Goal: Navigation & Orientation: Find specific page/section

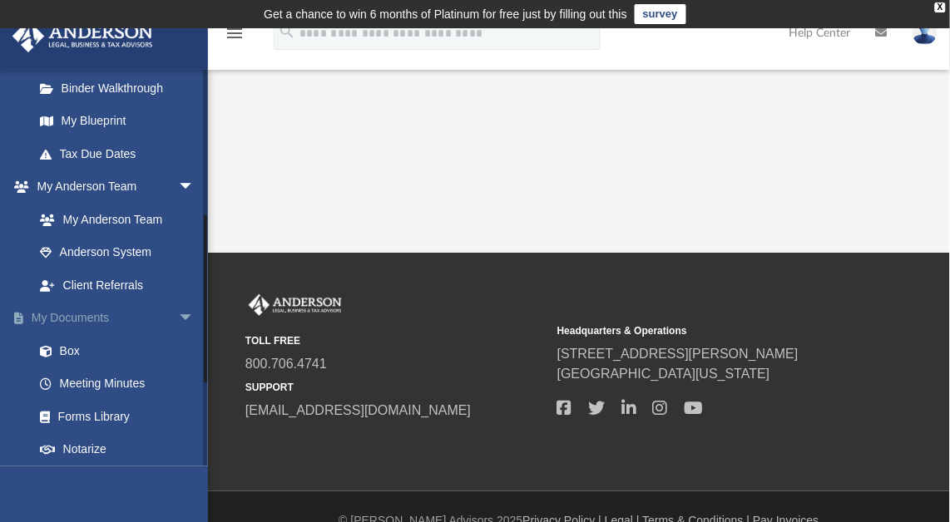
scroll to position [353, 0]
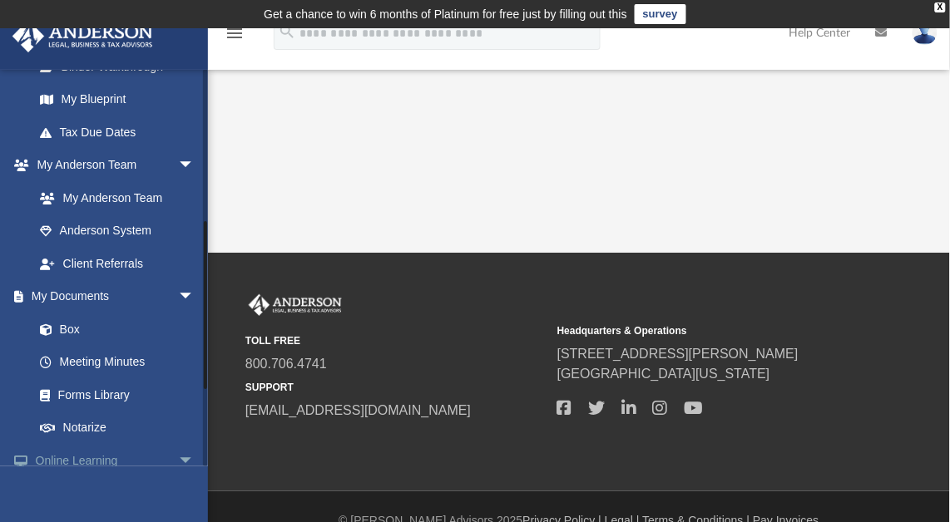
click at [123, 461] on link "Online Learning arrow_drop_down" at bounding box center [116, 460] width 208 height 33
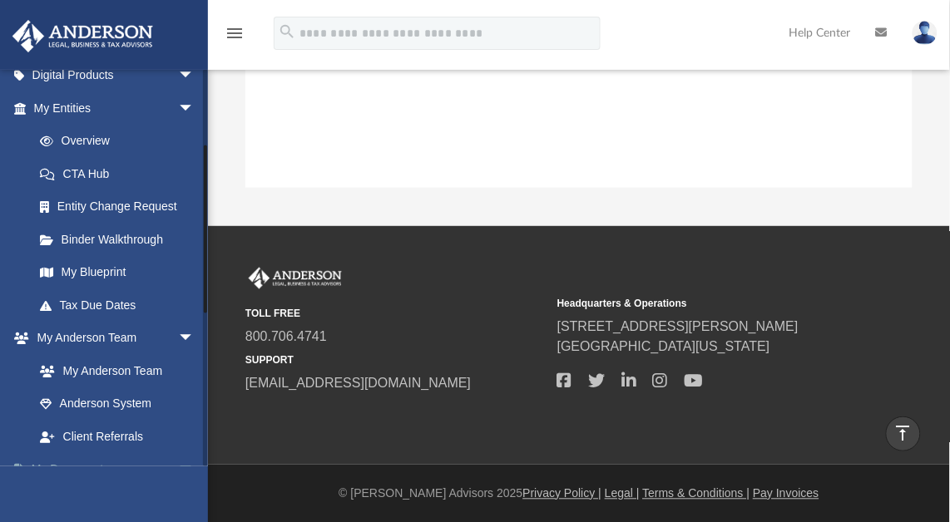
scroll to position [176, 0]
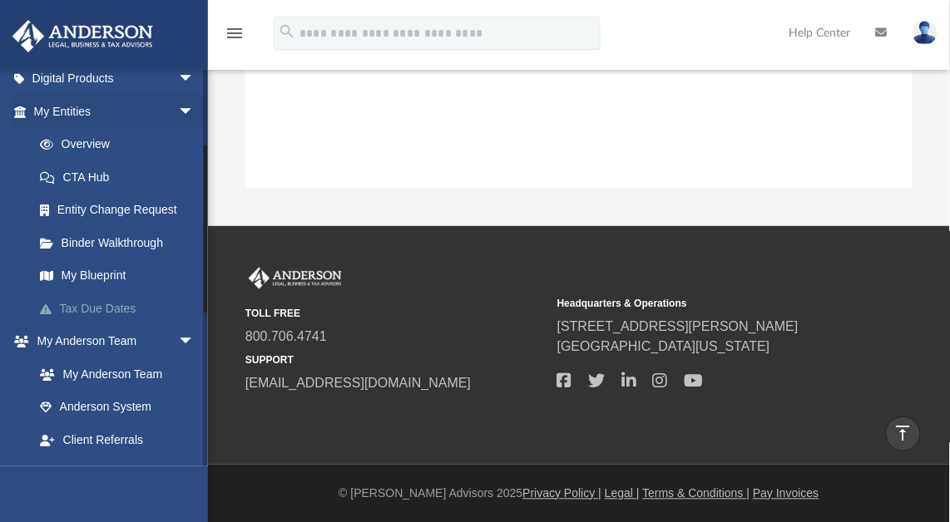
click at [83, 304] on link "Tax Due Dates" at bounding box center [121, 308] width 196 height 33
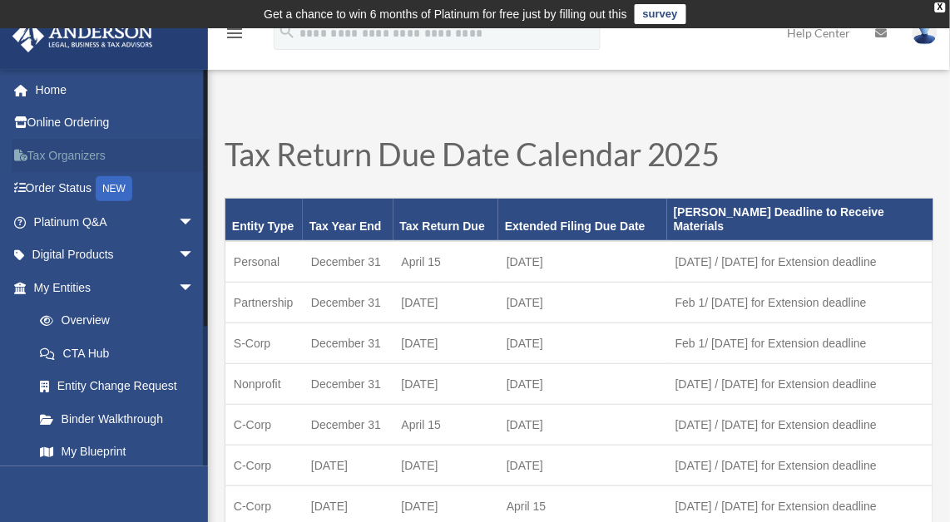
click at [33, 153] on link "Tax Organizers" at bounding box center [116, 155] width 208 height 33
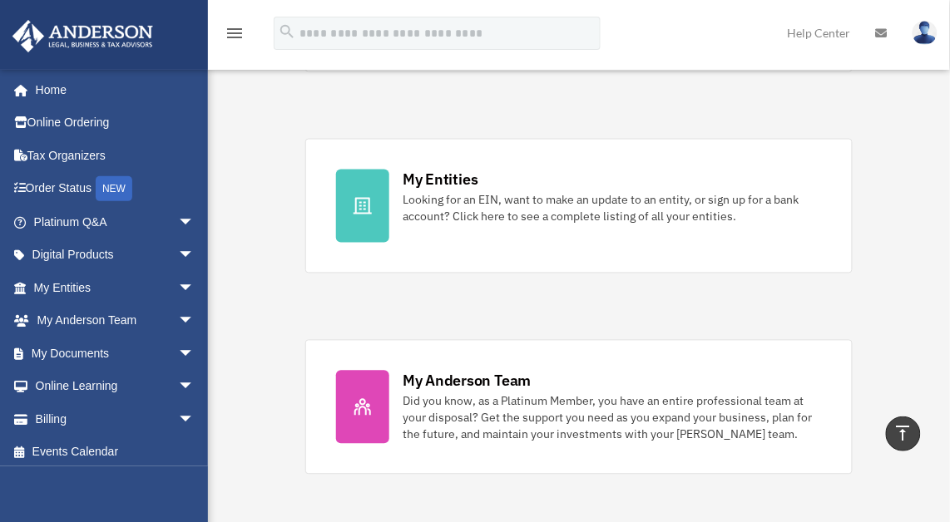
scroll to position [503, 0]
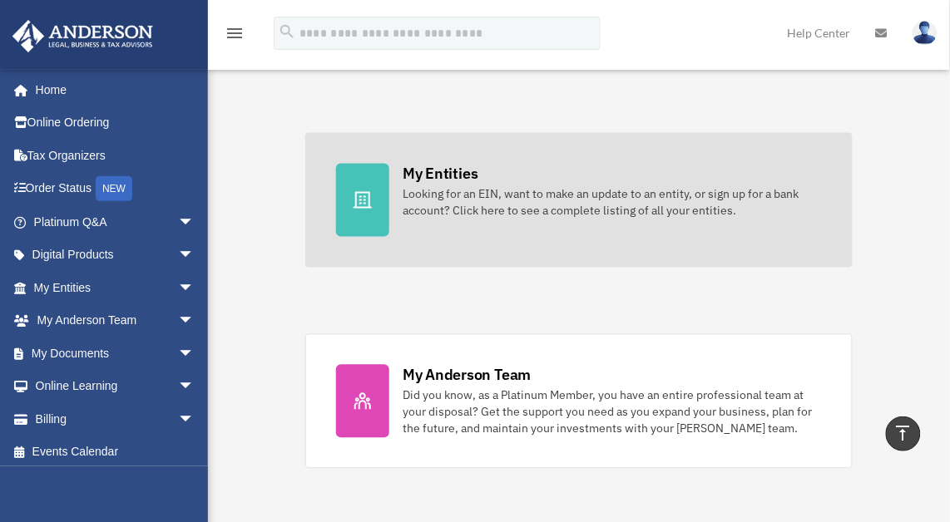
click at [544, 204] on div "Looking for an EIN, want to make an update to an entity, or sign up for a bank …" at bounding box center [611, 202] width 419 height 33
click at [464, 198] on div "Looking for an EIN, want to make an update to an entity, or sign up for a bank …" at bounding box center [611, 202] width 419 height 33
click at [592, 195] on div "Looking for an EIN, want to make an update to an entity, or sign up for a bank …" at bounding box center [611, 202] width 419 height 33
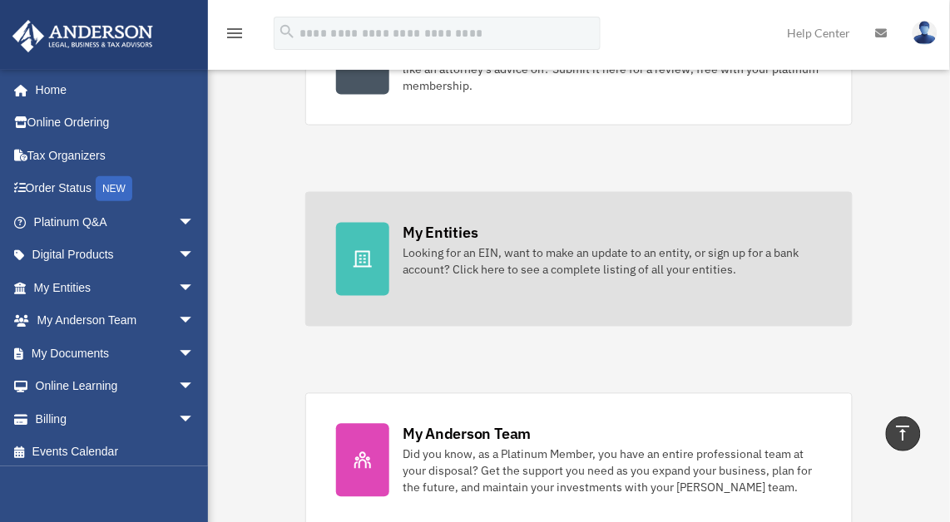
scroll to position [428, 0]
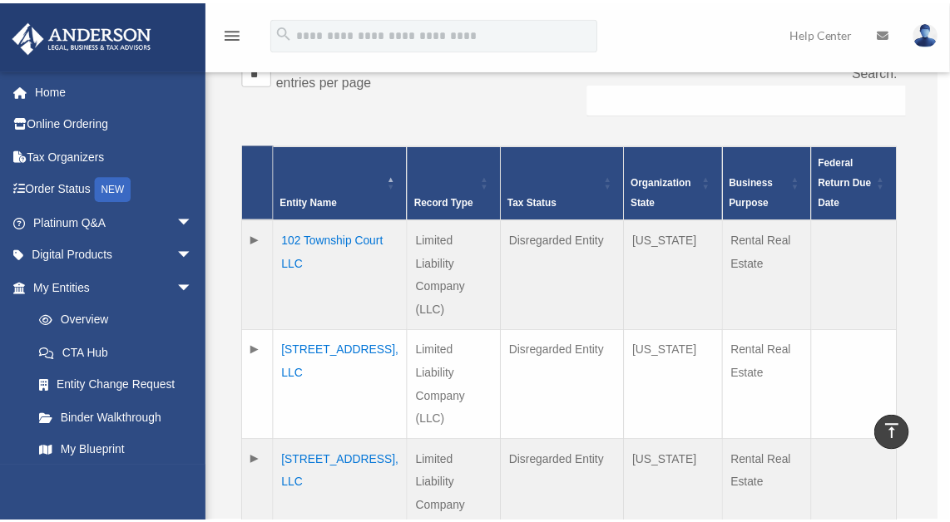
scroll to position [355, 0]
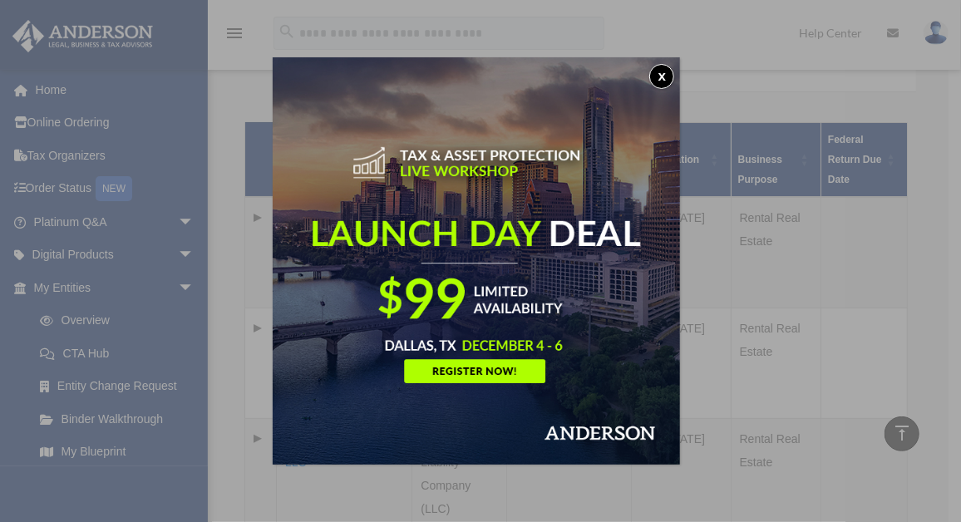
click at [662, 78] on button "x" at bounding box center [661, 76] width 25 height 25
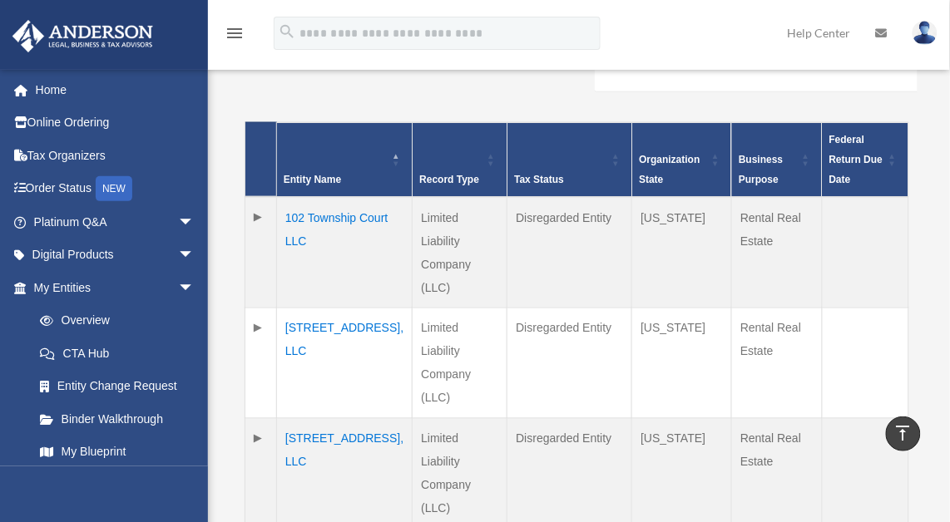
drag, startPoint x: 950, startPoint y: 118, endPoint x: 964, endPoint y: 185, distance: 68.0
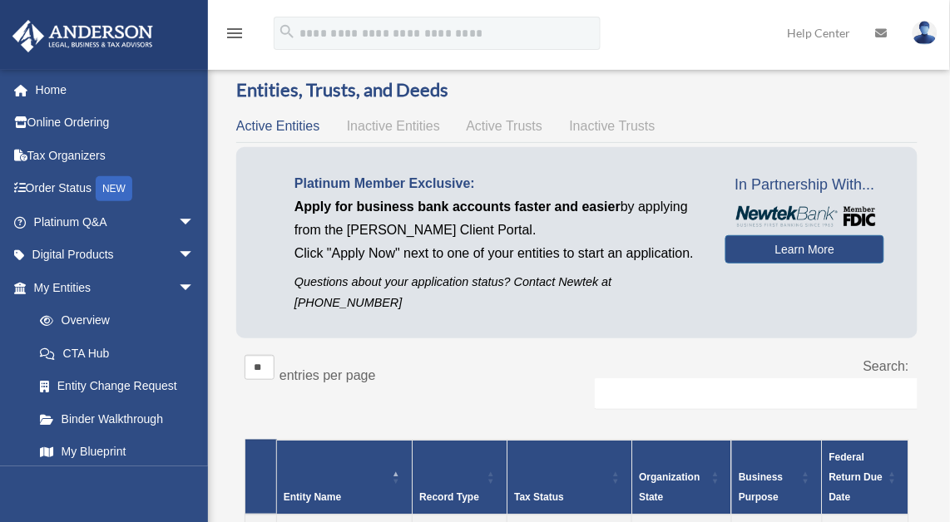
scroll to position [0, 0]
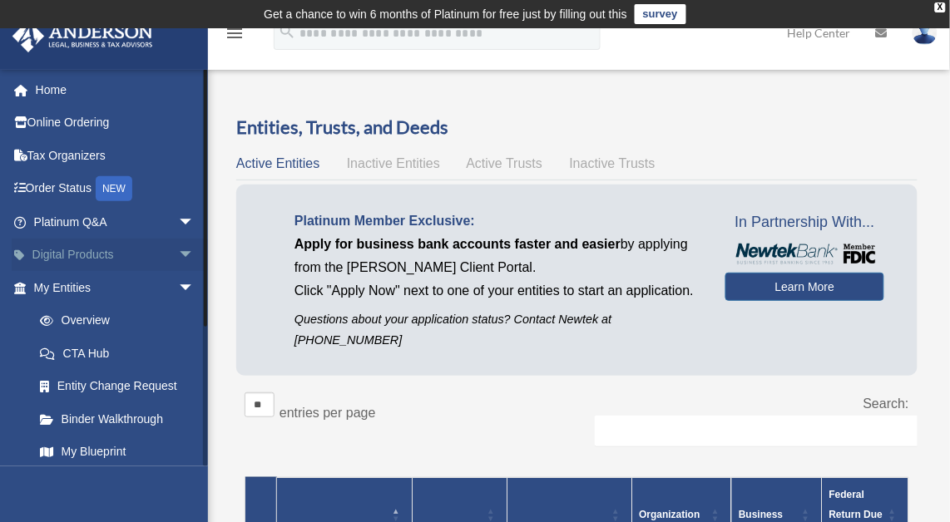
click at [178, 257] on span "arrow_drop_down" at bounding box center [194, 256] width 33 height 34
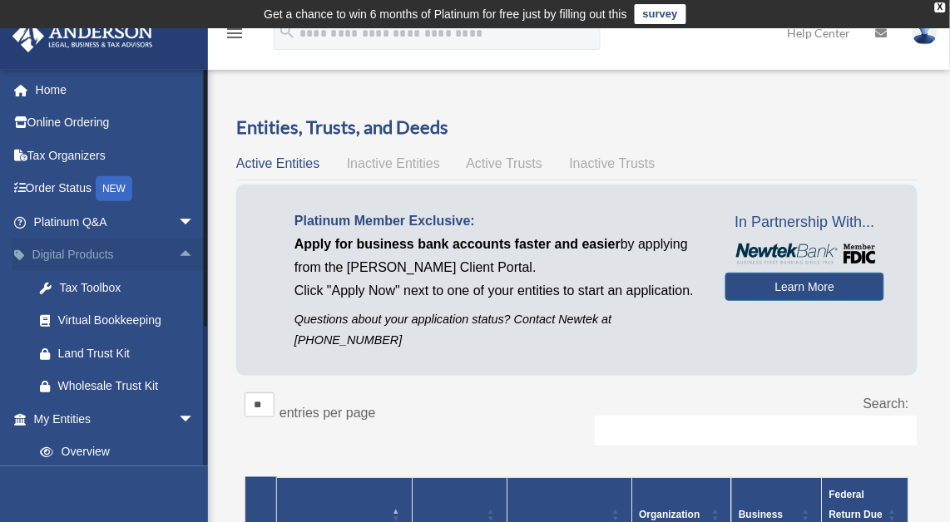
click at [178, 257] on span "arrow_drop_up" at bounding box center [194, 256] width 33 height 34
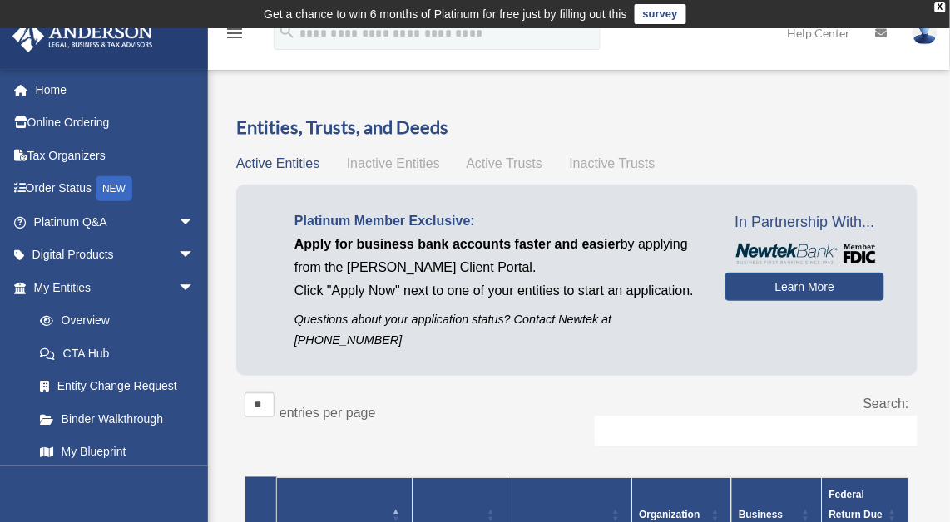
click at [249, 45] on div "menu" at bounding box center [234, 33] width 53 height 43
click at [237, 33] on icon "menu" at bounding box center [235, 33] width 20 height 20
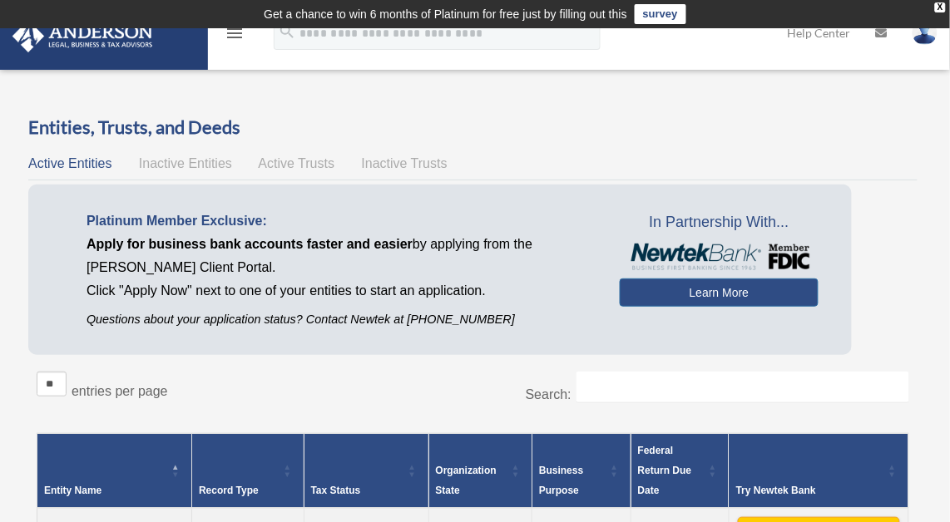
click at [238, 39] on icon "menu" at bounding box center [235, 33] width 20 height 20
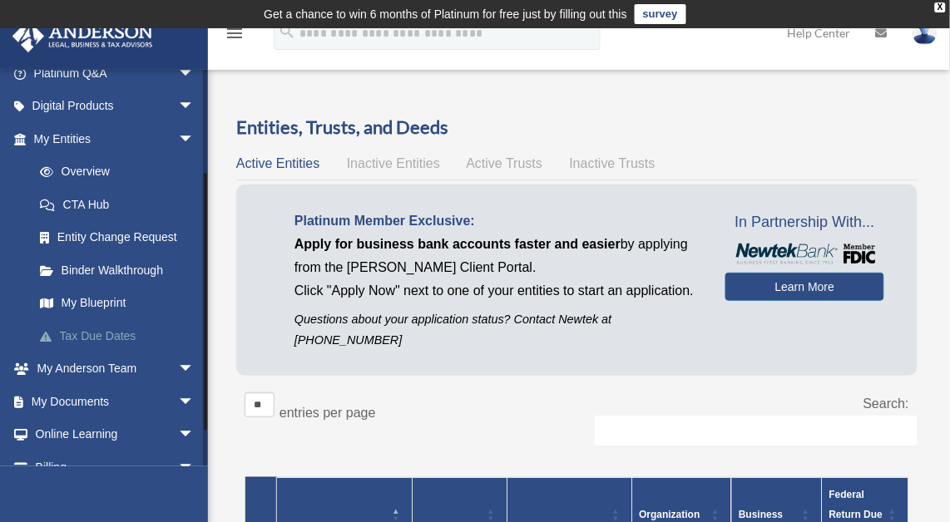
scroll to position [151, 0]
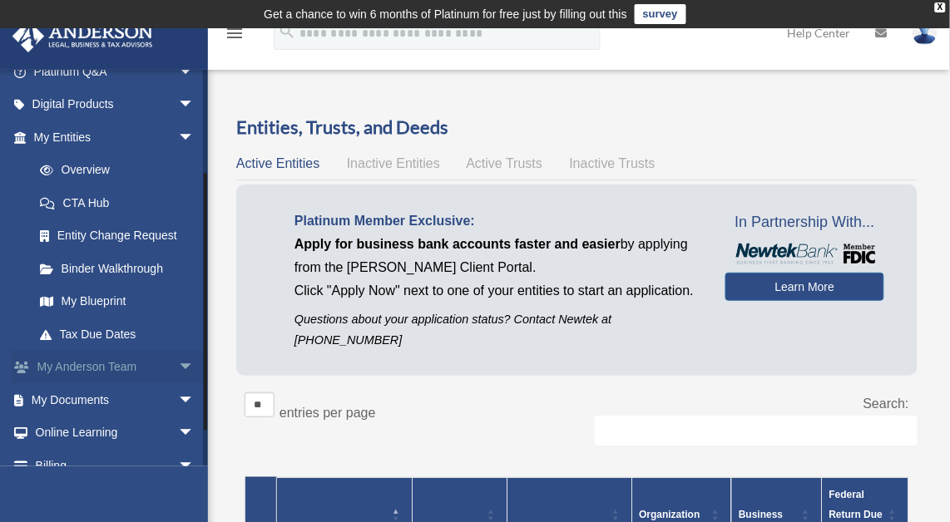
click at [144, 368] on link "My Anderson Team arrow_drop_down" at bounding box center [116, 367] width 208 height 33
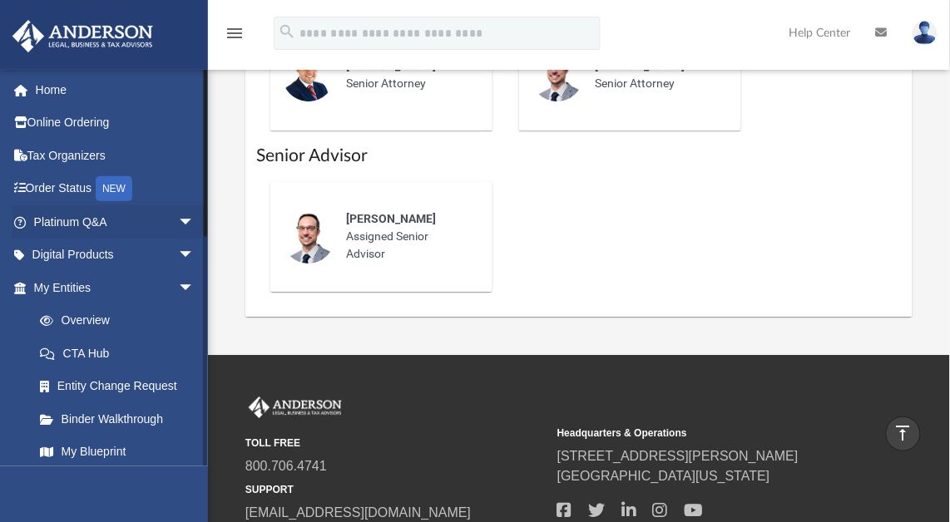
scroll to position [932, 0]
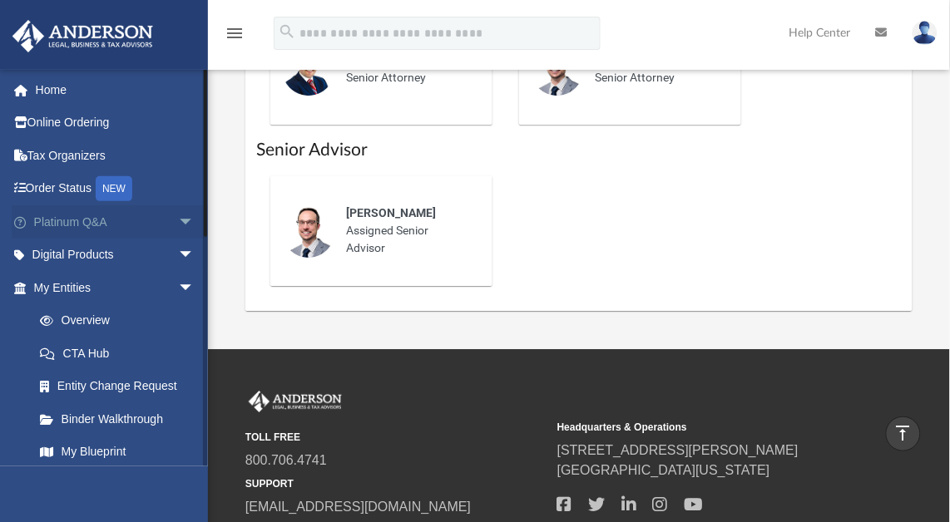
click at [94, 220] on link "Platinum Q&A arrow_drop_down" at bounding box center [116, 221] width 208 height 33
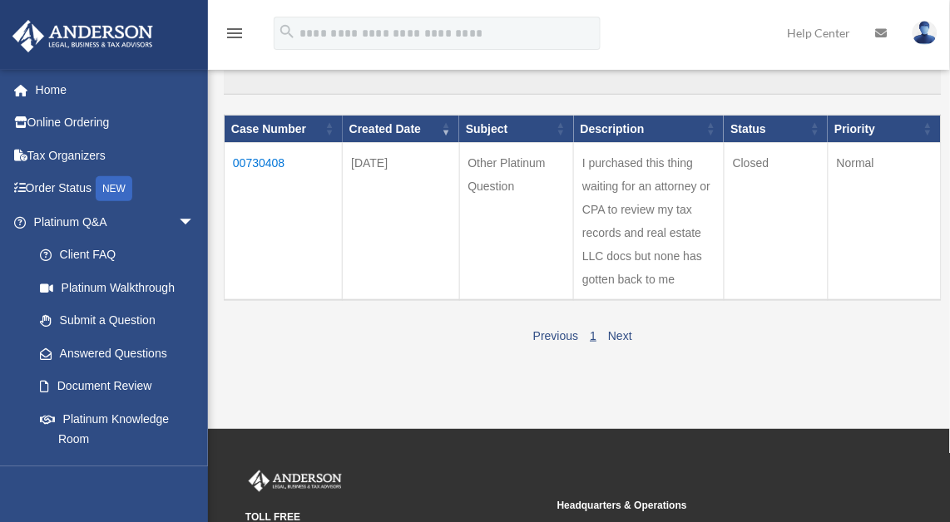
scroll to position [176, 0]
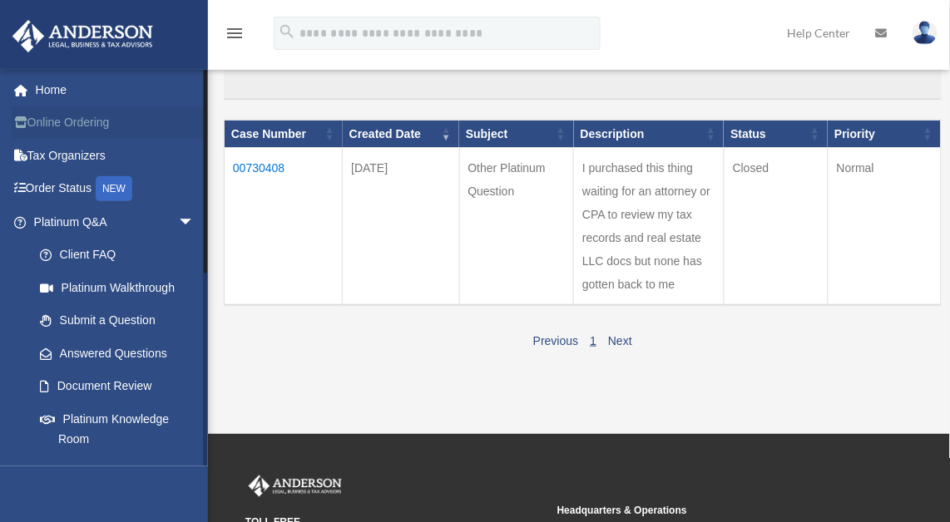
click at [88, 124] on link "Online Ordering" at bounding box center [116, 122] width 208 height 33
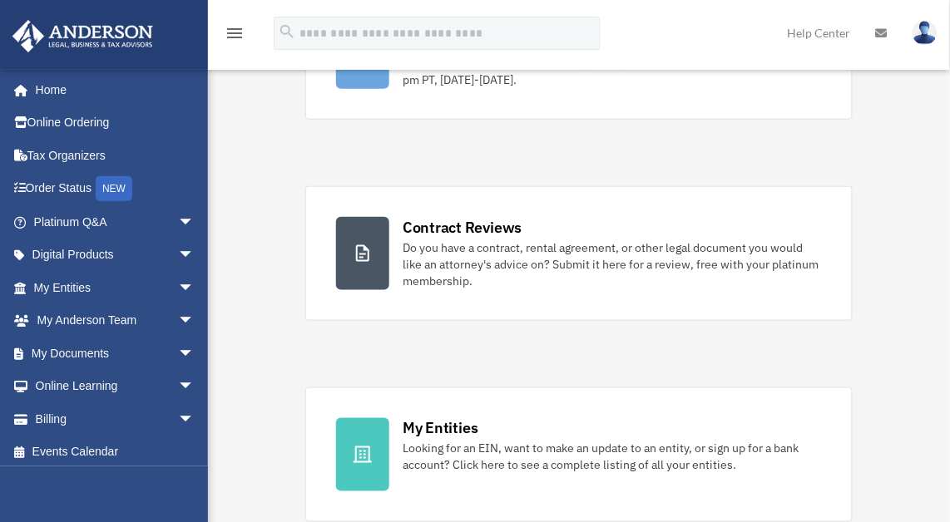
scroll to position [328, 0]
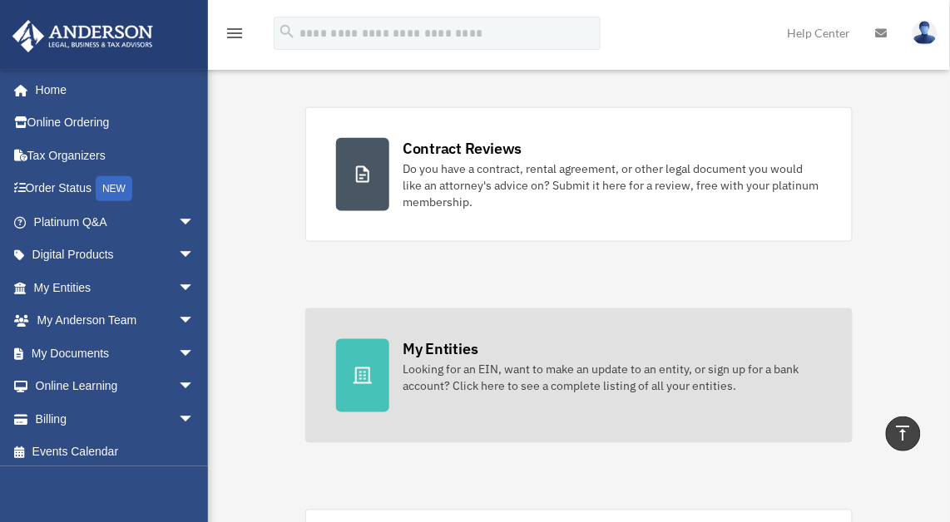
click at [360, 366] on icon at bounding box center [363, 376] width 20 height 20
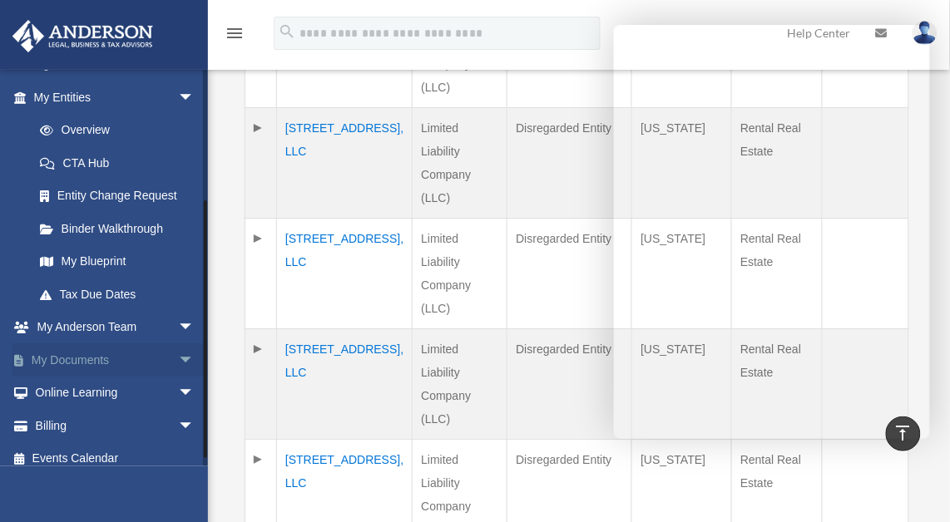
scroll to position [201, 0]
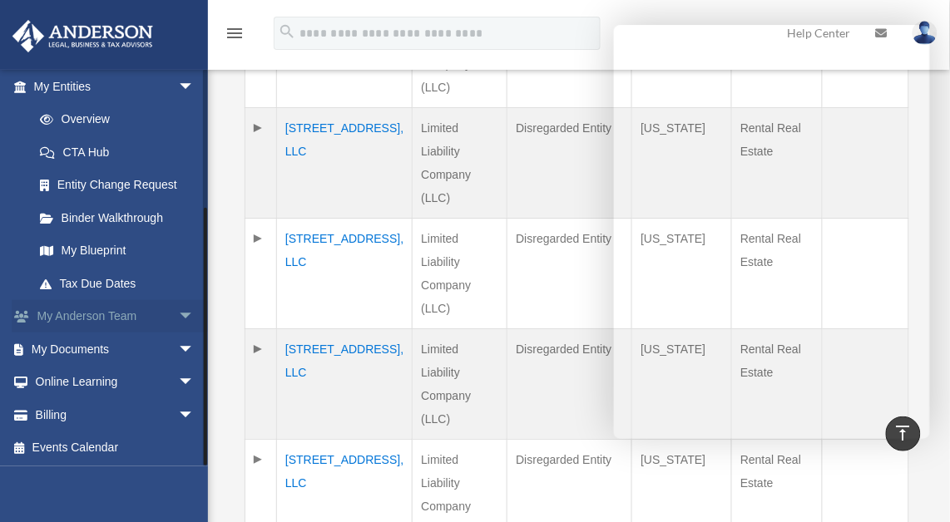
click at [178, 314] on span "arrow_drop_down" at bounding box center [194, 317] width 33 height 34
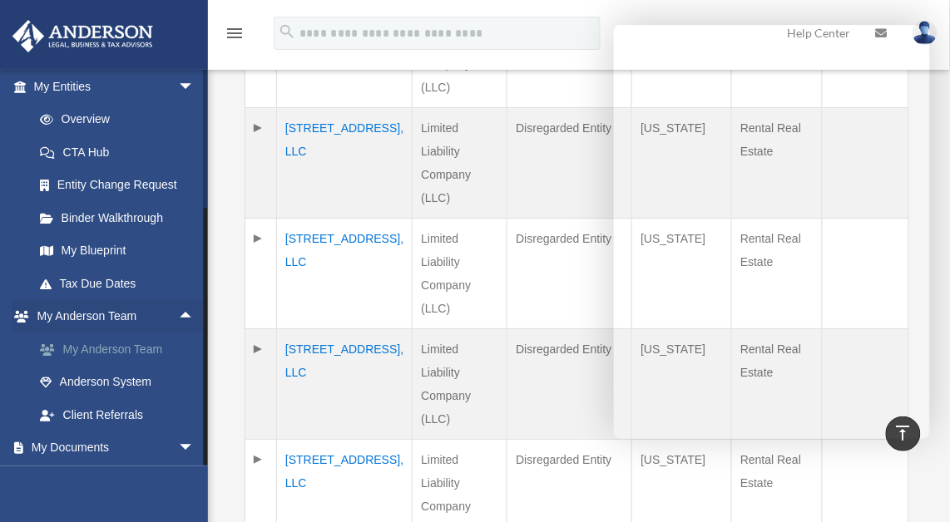
click at [124, 348] on link "My Anderson Team" at bounding box center [121, 349] width 196 height 33
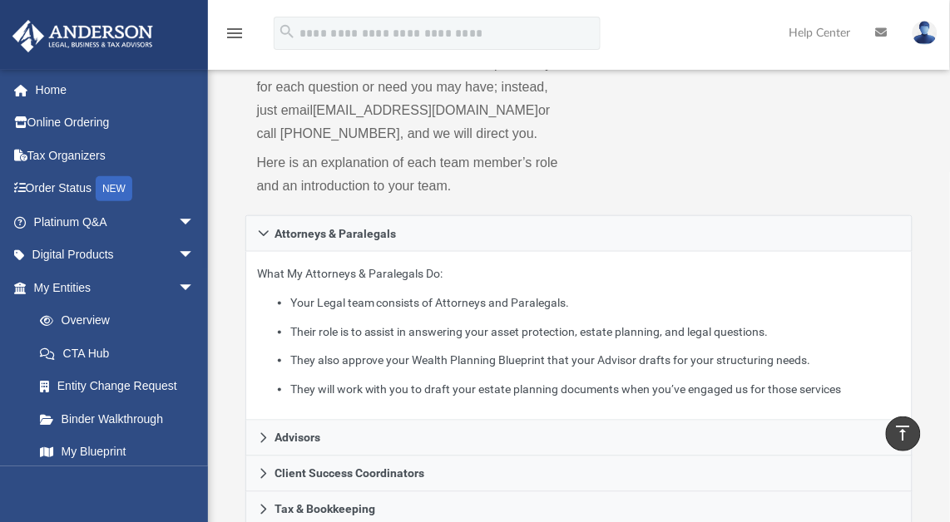
scroll to position [151, 0]
